Goal: Task Accomplishment & Management: Complete application form

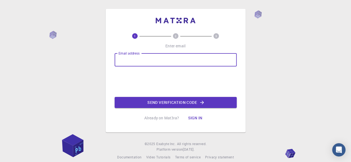
click at [136, 62] on input "Email address" at bounding box center [175, 59] width 122 height 13
type input "l"
click at [136, 62] on input "bari." at bounding box center [175, 59] width 122 height 13
type input "[EMAIL_ADDRESS][DOMAIN_NAME]"
click at [171, 102] on button "Send verification code" at bounding box center [175, 102] width 122 height 11
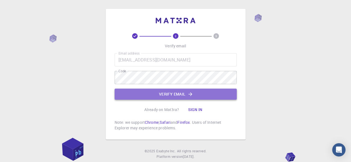
click at [169, 91] on button "Verify email" at bounding box center [175, 94] width 122 height 11
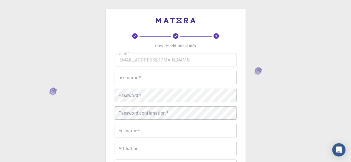
click at [147, 78] on input "username   *" at bounding box center [175, 77] width 122 height 13
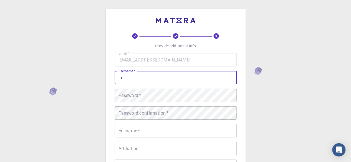
type input "L"
type input "b"
type input "Bariani19"
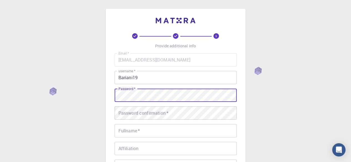
click at [89, 111] on div "3 Provide additional info Email   * [EMAIL_ADDRESS][DOMAIN_NAME] Email   * user…" at bounding box center [175, 141] width 351 height 282
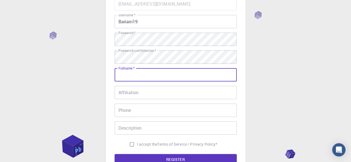
scroll to position [57, 0]
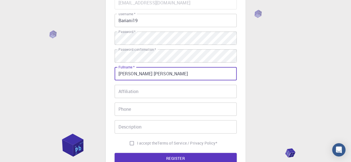
type input "[PERSON_NAME] [PERSON_NAME]"
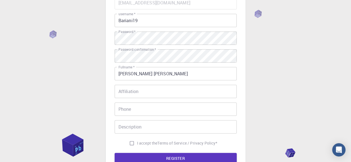
click at [251, 107] on div "3 Provide additional info Email   * [EMAIL_ADDRESS][DOMAIN_NAME] Email   * user…" at bounding box center [175, 84] width 351 height 282
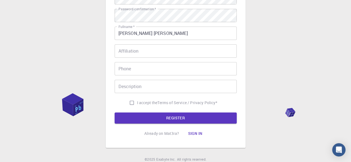
scroll to position [98, 0]
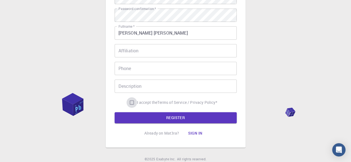
click at [135, 103] on input "I accept the Terms of Service / Privacy Policy *" at bounding box center [131, 102] width 11 height 11
checkbox input "true"
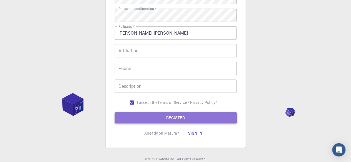
click at [154, 116] on button "REGISTER" at bounding box center [175, 117] width 122 height 11
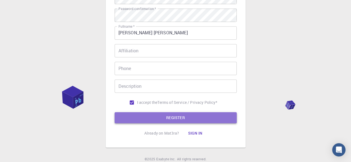
click at [154, 119] on button "REGISTER" at bounding box center [175, 117] width 122 height 11
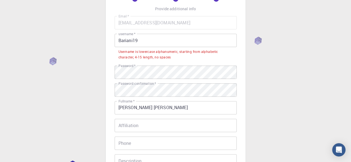
scroll to position [37, 0]
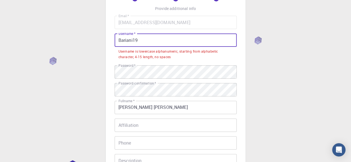
click at [144, 40] on input "Bariani19" at bounding box center [175, 40] width 122 height 13
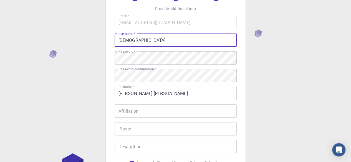
click at [121, 40] on input "[DEMOGRAPHIC_DATA]" at bounding box center [175, 40] width 122 height 13
click at [139, 39] on input "bariani" at bounding box center [175, 40] width 122 height 13
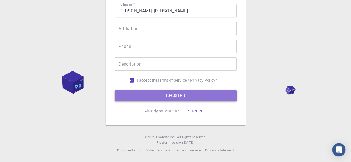
click at [167, 98] on button "REGISTER" at bounding box center [175, 95] width 122 height 11
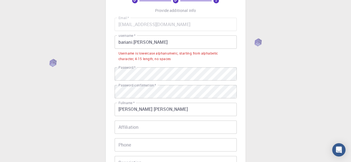
scroll to position [37, 0]
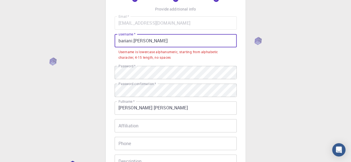
click at [149, 40] on input "bariani.[PERSON_NAME]" at bounding box center [175, 40] width 122 height 13
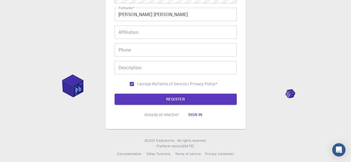
scroll to position [120, 0]
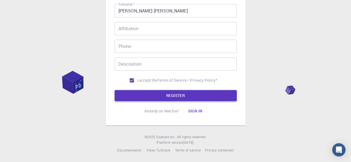
type input "bariani"
click at [151, 93] on button "REGISTER" at bounding box center [175, 95] width 122 height 11
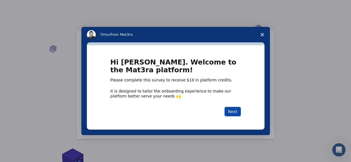
click at [231, 110] on button "Next" at bounding box center [232, 111] width 16 height 9
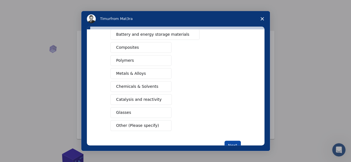
click at [235, 141] on button "Next" at bounding box center [232, 145] width 16 height 9
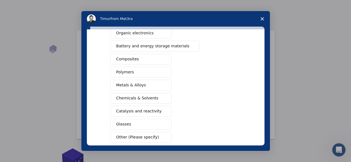
scroll to position [76, 0]
click at [141, 82] on button "Metals & Alloys" at bounding box center [140, 85] width 61 height 11
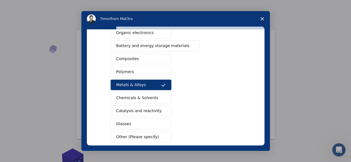
drag, startPoint x: 141, startPoint y: 82, endPoint x: 132, endPoint y: 81, distance: 9.6
click at [132, 82] on span "Metals & Alloys" at bounding box center [131, 85] width 30 height 6
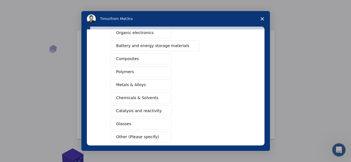
click at [264, 20] on span "Close survey" at bounding box center [262, 19] width 16 height 16
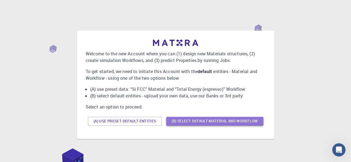
click at [212, 121] on button "(B) Select default material and workflow" at bounding box center [214, 121] width 97 height 9
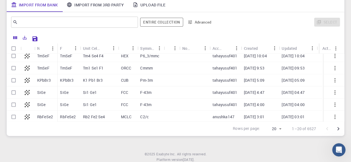
scroll to position [0, 0]
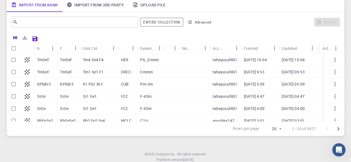
click at [80, 61] on div "Tm4 Se4 F4" at bounding box center [99, 60] width 38 height 12
checkbox input "true"
